Goal: Task Accomplishment & Management: Use online tool/utility

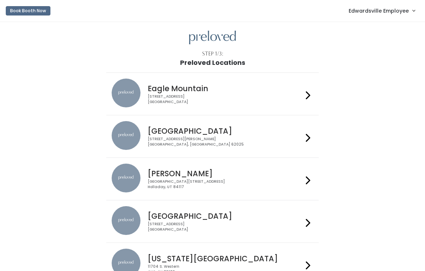
click at [402, 13] on span "Edwardsville Employee" at bounding box center [379, 11] width 60 height 8
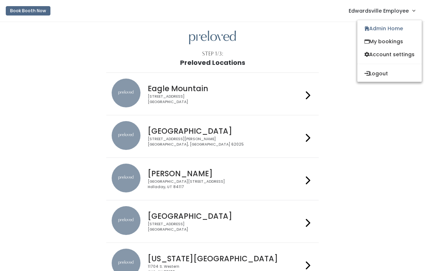
click at [397, 29] on link "Admin Home" at bounding box center [390, 28] width 65 height 13
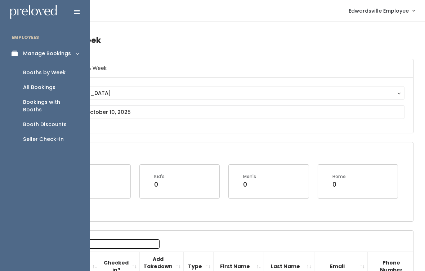
click at [56, 136] on div "Seller Check-in" at bounding box center [43, 140] width 41 height 8
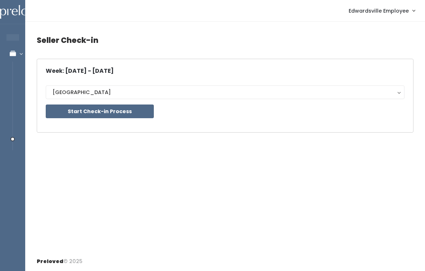
click at [134, 111] on button "Start Check-in Process" at bounding box center [100, 112] width 108 height 14
click at [130, 106] on button "Start Check-in Process" at bounding box center [100, 112] width 108 height 14
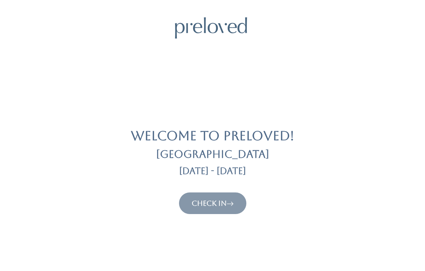
click at [221, 204] on link "Check In" at bounding box center [213, 203] width 42 height 9
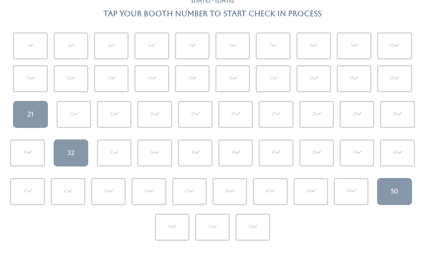
scroll to position [65, 0]
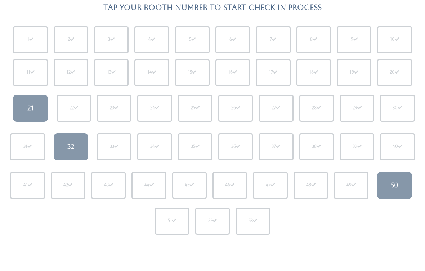
click at [74, 148] on div "32" at bounding box center [70, 146] width 7 height 9
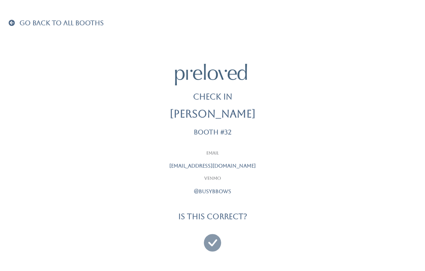
click at [213, 240] on icon at bounding box center [212, 239] width 17 height 24
